Goal: Task Accomplishment & Management: Use online tool/utility

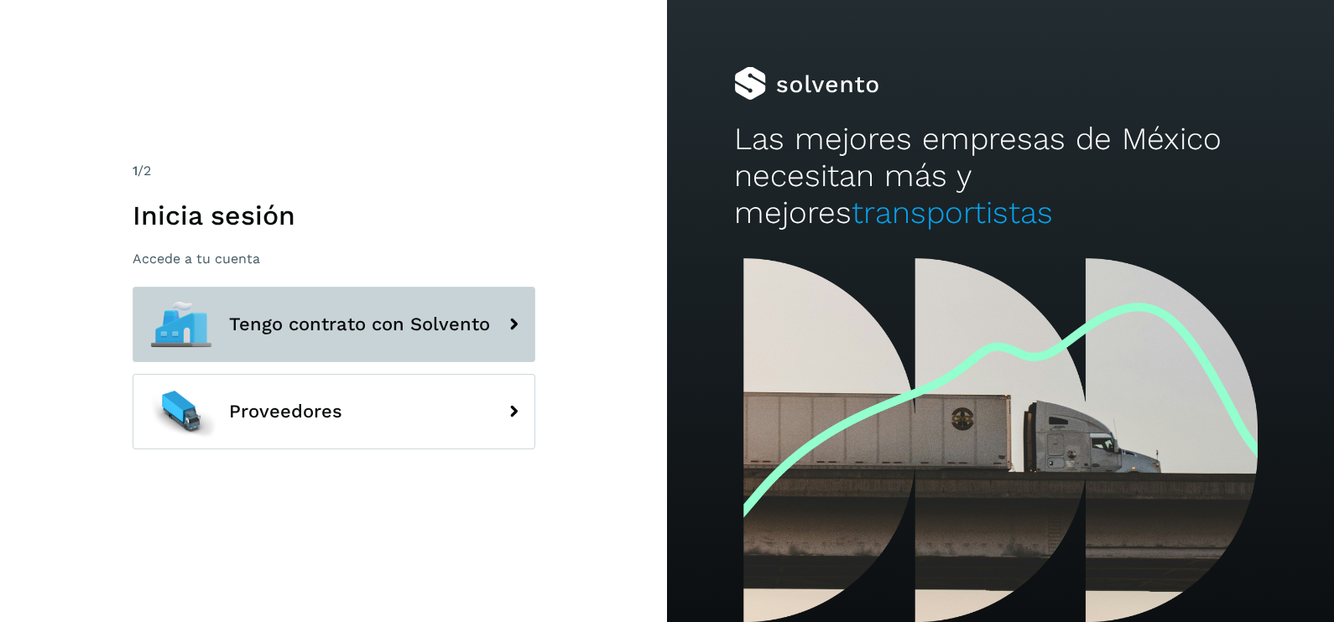
click at [466, 329] on span "Tengo contrato con Solvento" at bounding box center [359, 325] width 261 height 20
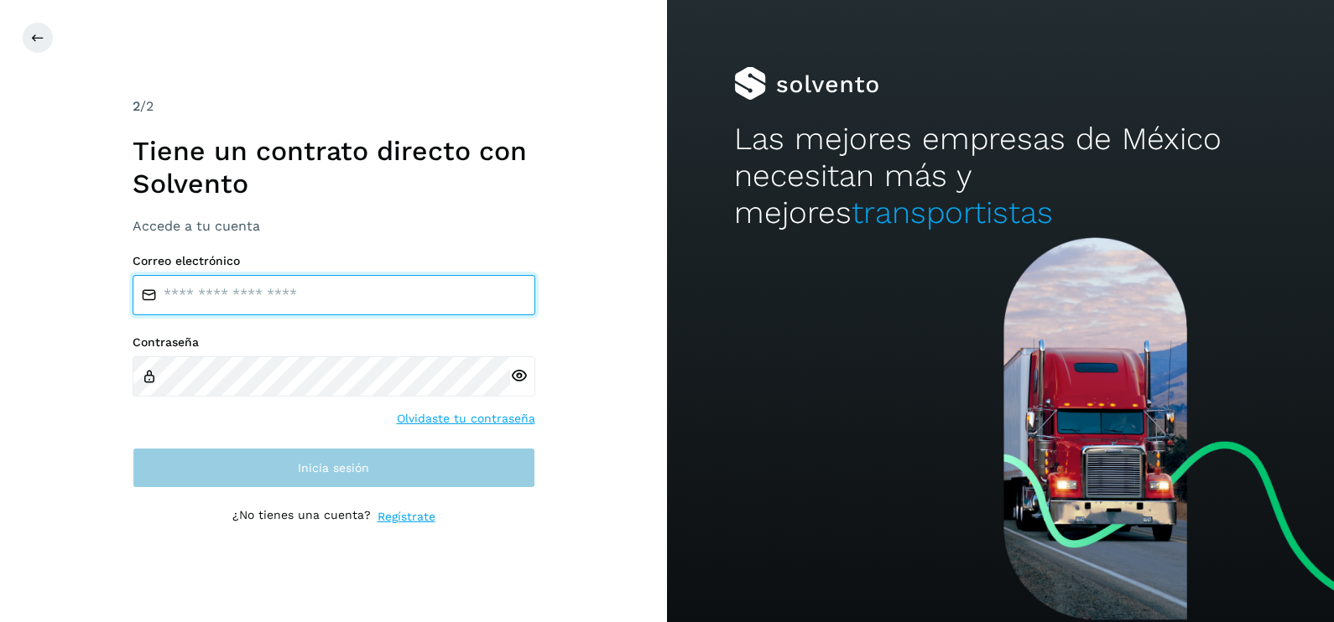
type input "**********"
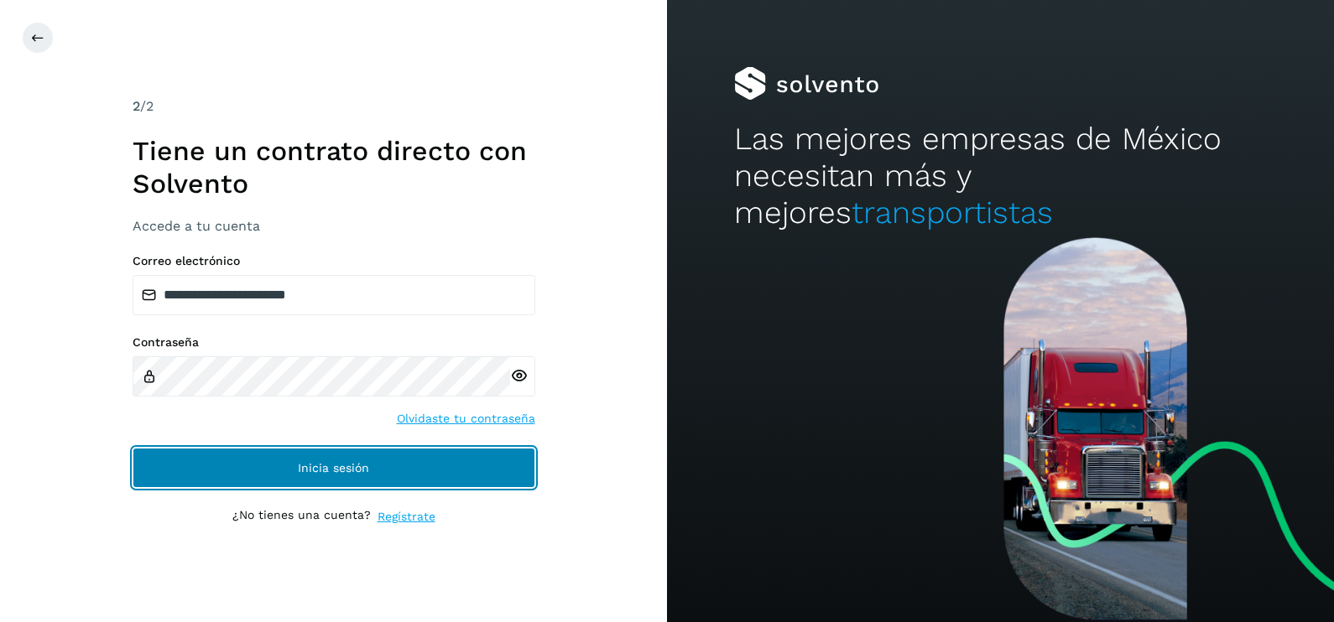
click at [465, 461] on button "Inicia sesión" at bounding box center [334, 468] width 403 height 40
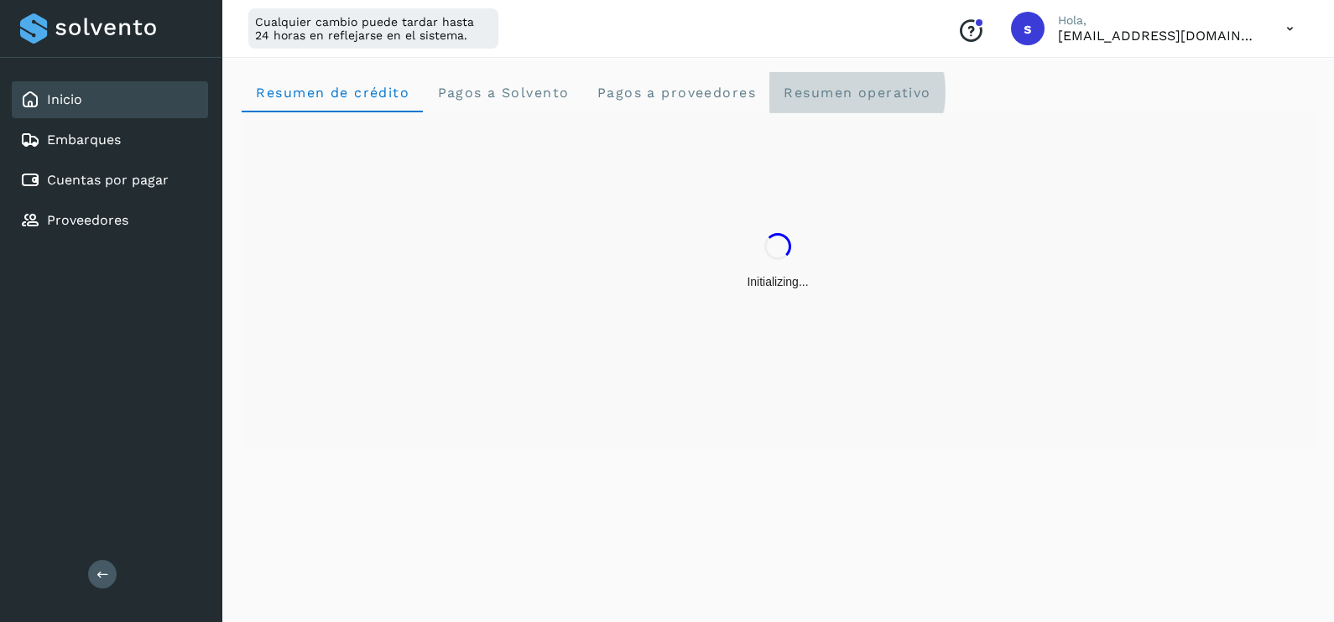
click at [839, 80] on operativo "Resumen operativo" at bounding box center [856, 92] width 175 height 40
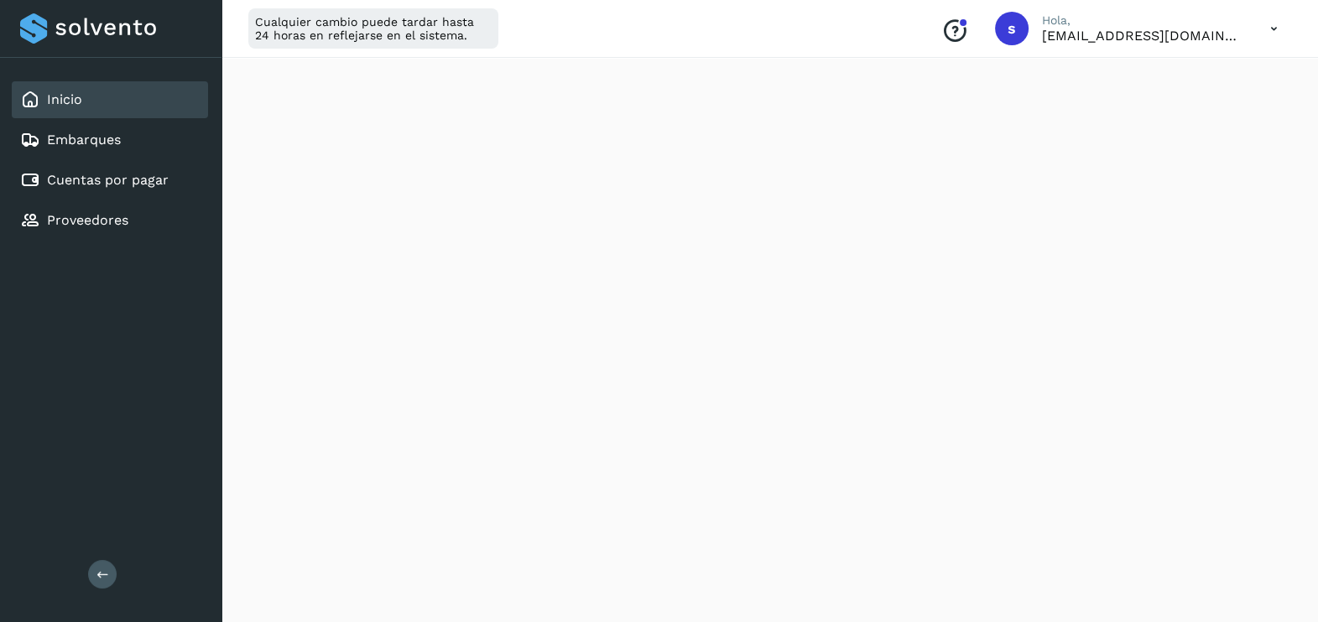
scroll to position [1942, 0]
click at [117, 130] on div "Embarques" at bounding box center [70, 140] width 101 height 20
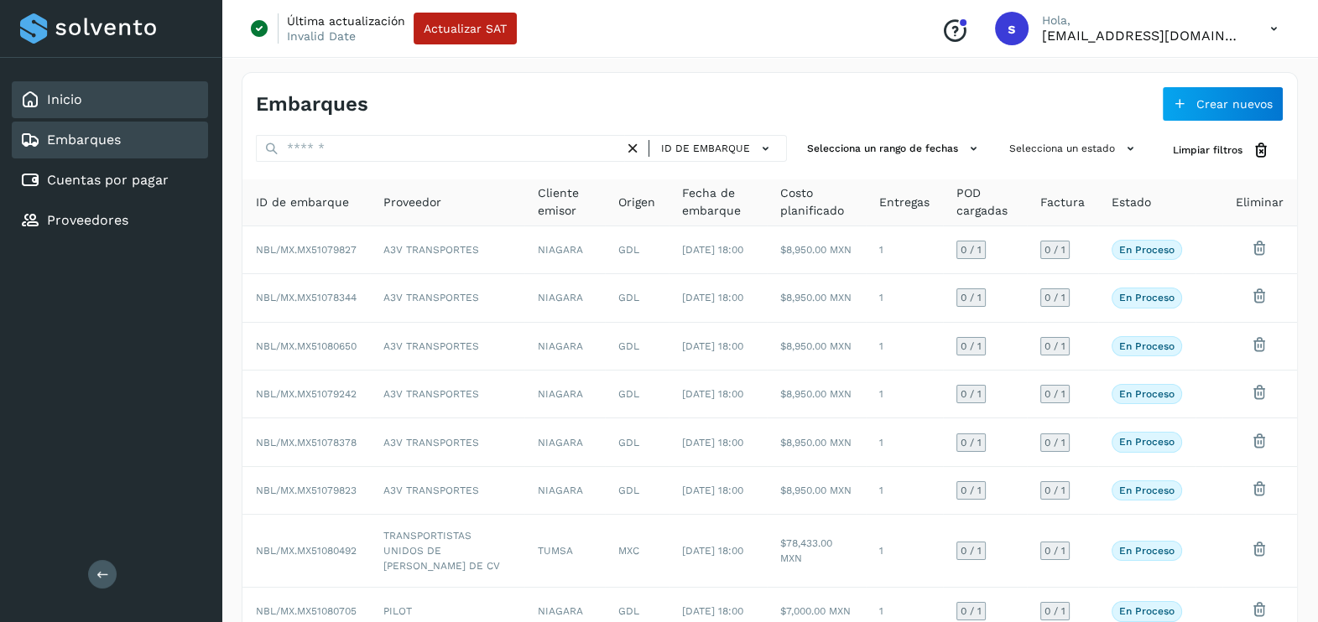
click at [112, 94] on div "Inicio" at bounding box center [110, 99] width 196 height 37
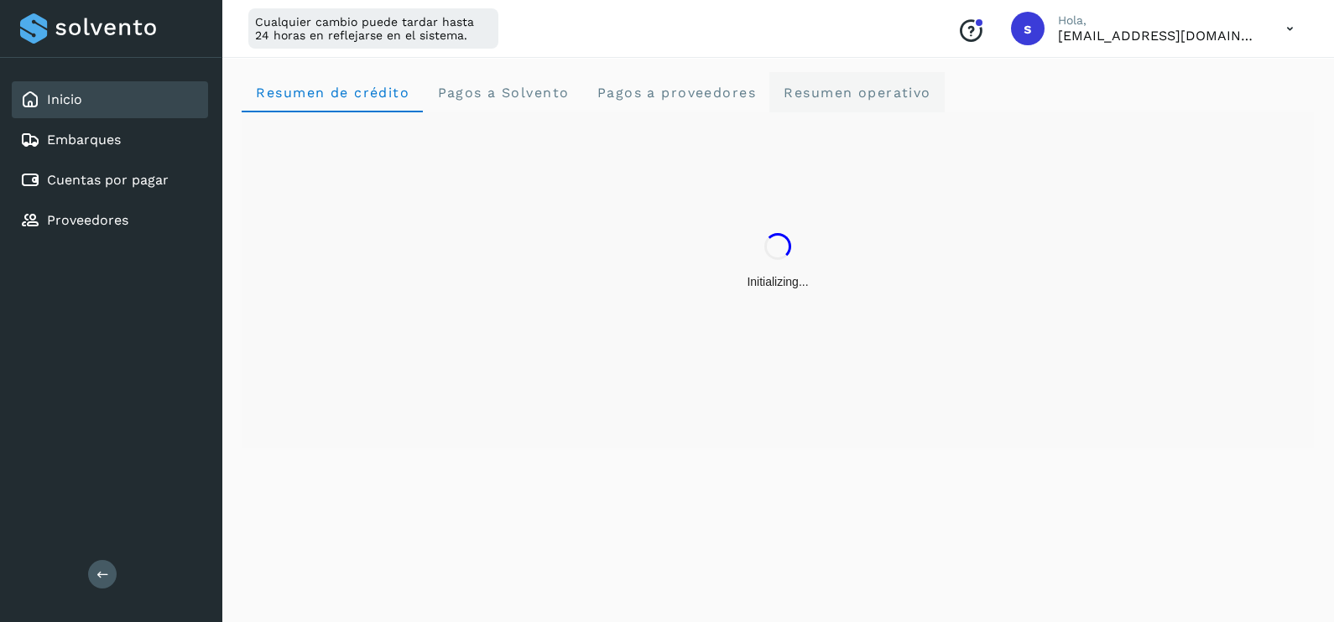
click at [864, 93] on span "Resumen operativo" at bounding box center [857, 93] width 148 height 16
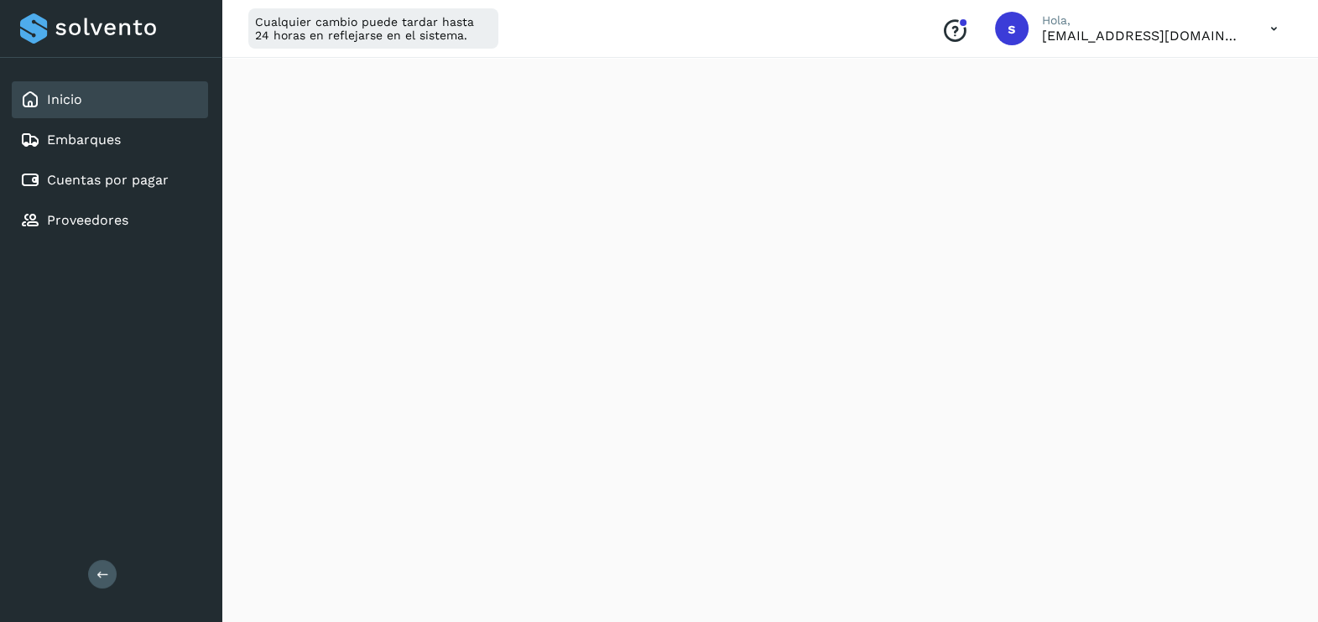
scroll to position [1942, 0]
